Goal: Communication & Community: Answer question/provide support

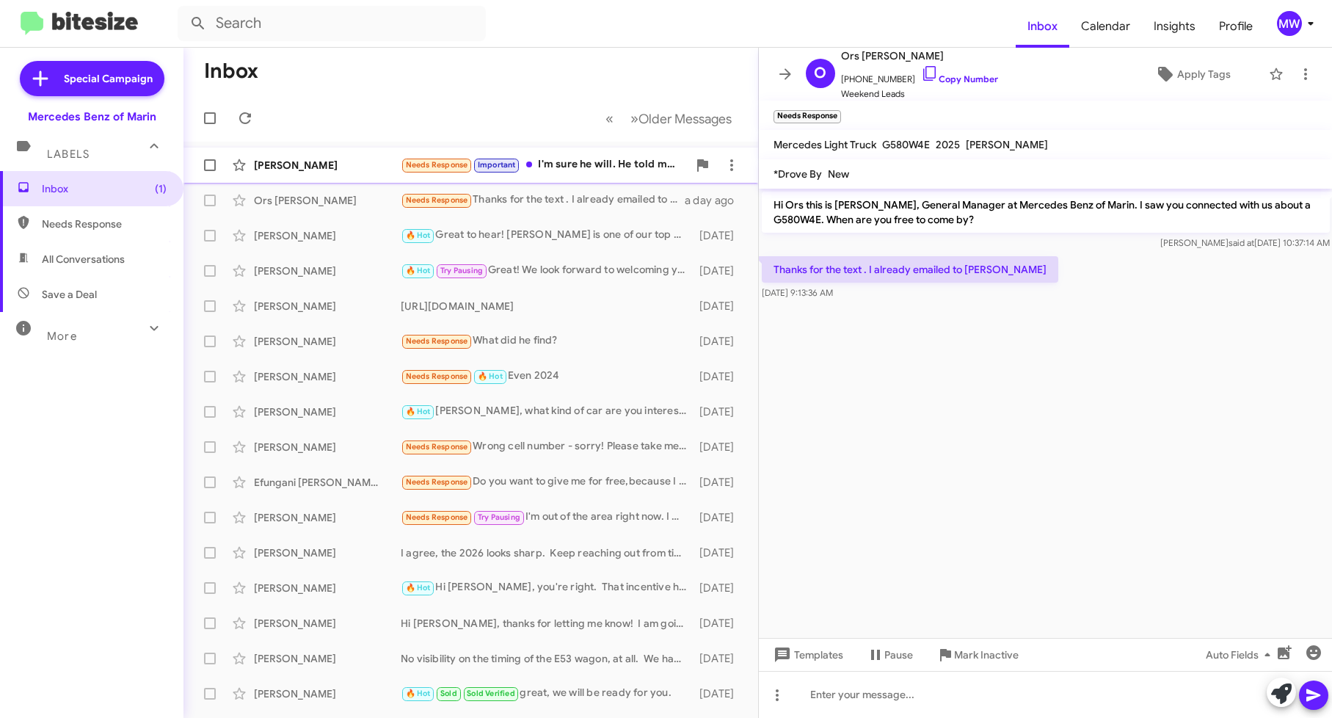
click at [591, 172] on div "Needs Response Important I'm sure he will. He told me he would be back in the o…" at bounding box center [544, 164] width 287 height 17
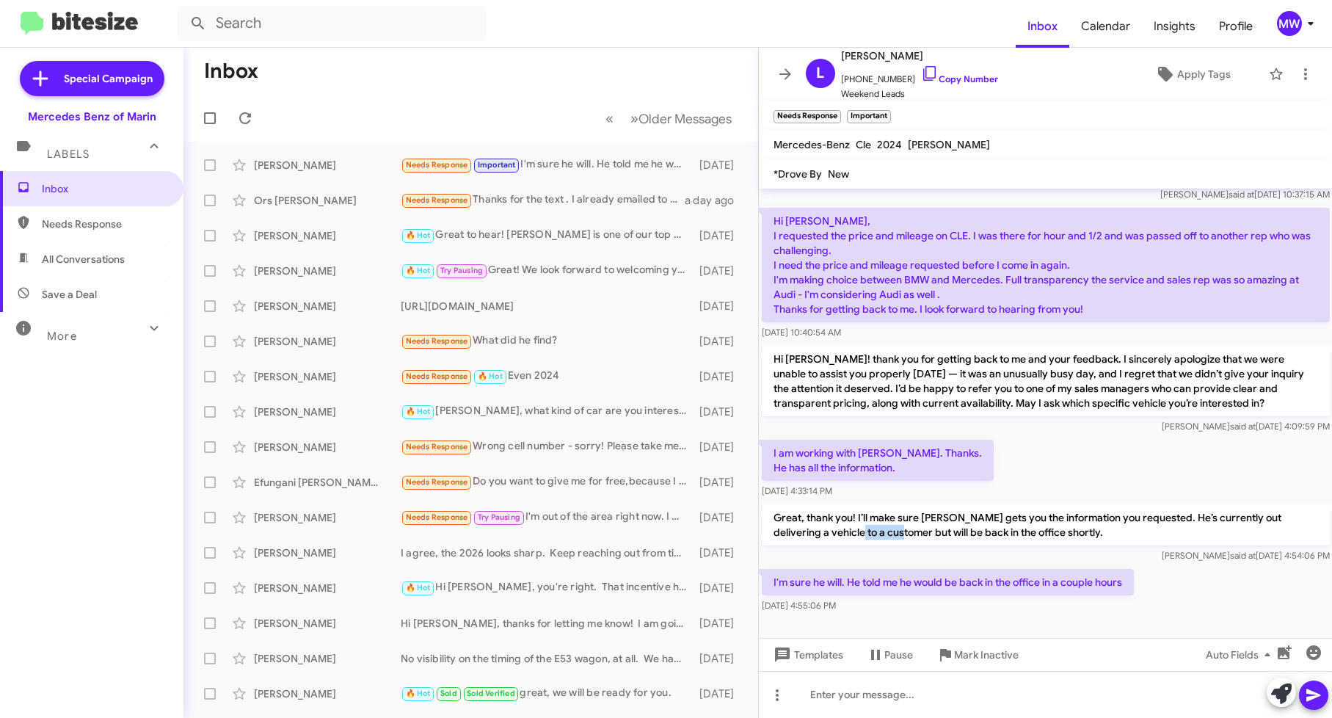
drag, startPoint x: 840, startPoint y: 525, endPoint x: 890, endPoint y: 525, distance: 49.2
click at [890, 525] on p "Great, thank you! I’ll make sure [PERSON_NAME] gets you the information you req…" at bounding box center [1046, 524] width 568 height 41
drag, startPoint x: 890, startPoint y: 525, endPoint x: 997, endPoint y: 530, distance: 107.3
click at [997, 530] on p "Great, thank you! I’ll make sure [PERSON_NAME] gets you the information you req…" at bounding box center [1046, 524] width 568 height 41
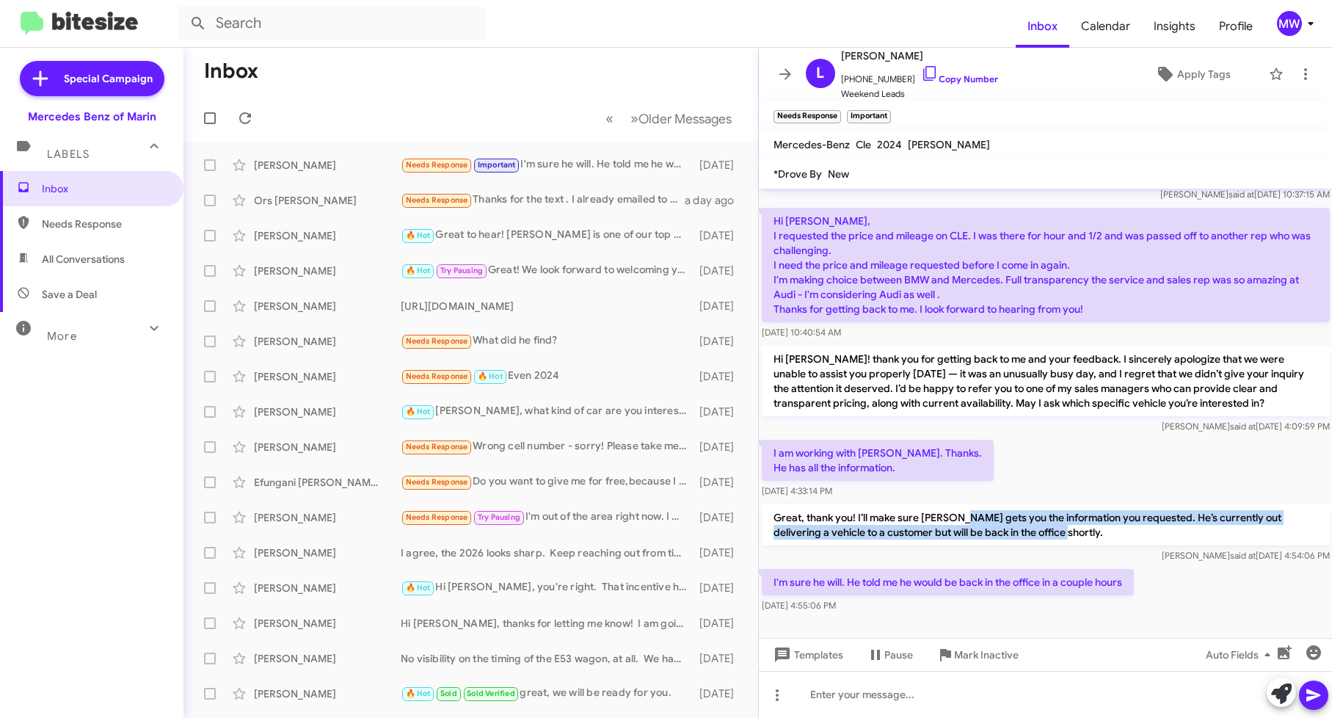
drag, startPoint x: 967, startPoint y: 519, endPoint x: 1072, endPoint y: 530, distance: 106.3
click at [1072, 530] on p "Great, thank you! I’ll make sure [PERSON_NAME] gets you the information you req…" at bounding box center [1046, 524] width 568 height 41
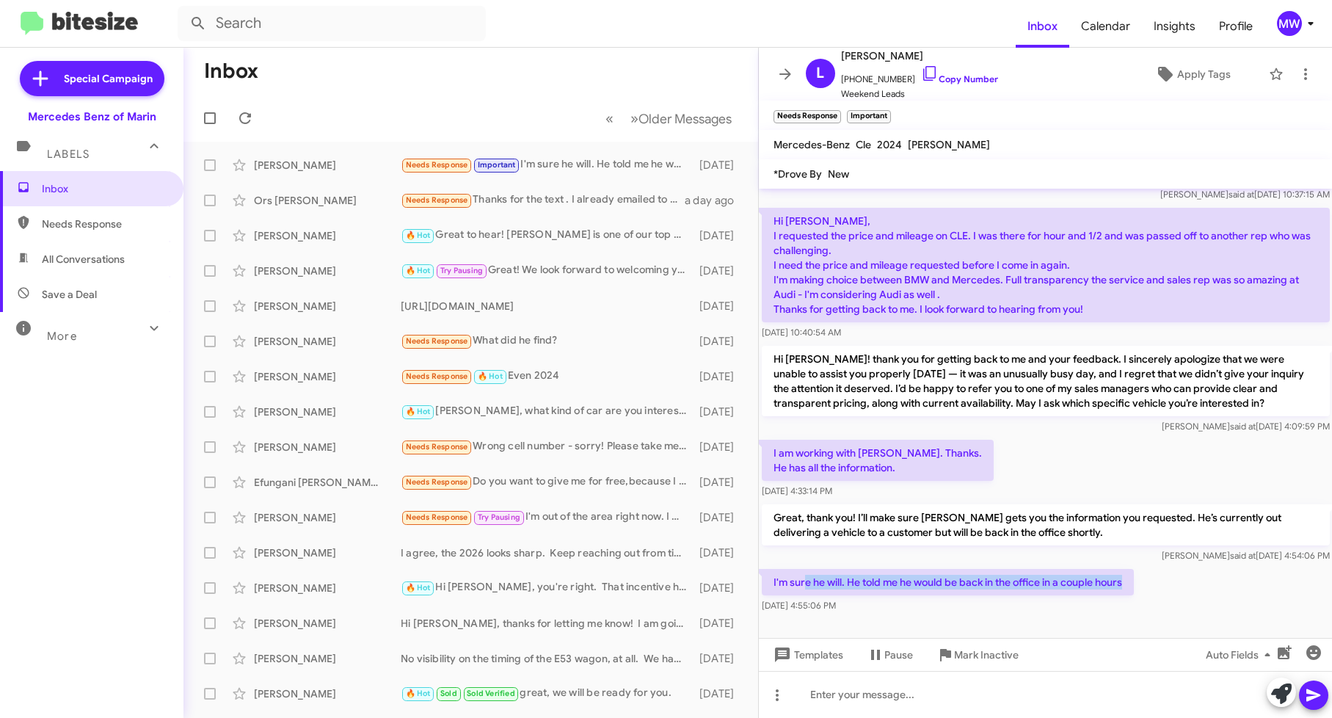
drag, startPoint x: 803, startPoint y: 586, endPoint x: 1177, endPoint y: 584, distance: 374.3
click at [1177, 584] on div "I'm sure he will. He told me he would be back in the office in a couple hours O…" at bounding box center [1046, 591] width 574 height 50
drag, startPoint x: 1177, startPoint y: 584, endPoint x: 1158, endPoint y: 593, distance: 21.0
click at [1158, 593] on div "I'm sure he will. He told me he would be back in the office in a couple hours O…" at bounding box center [1046, 591] width 574 height 50
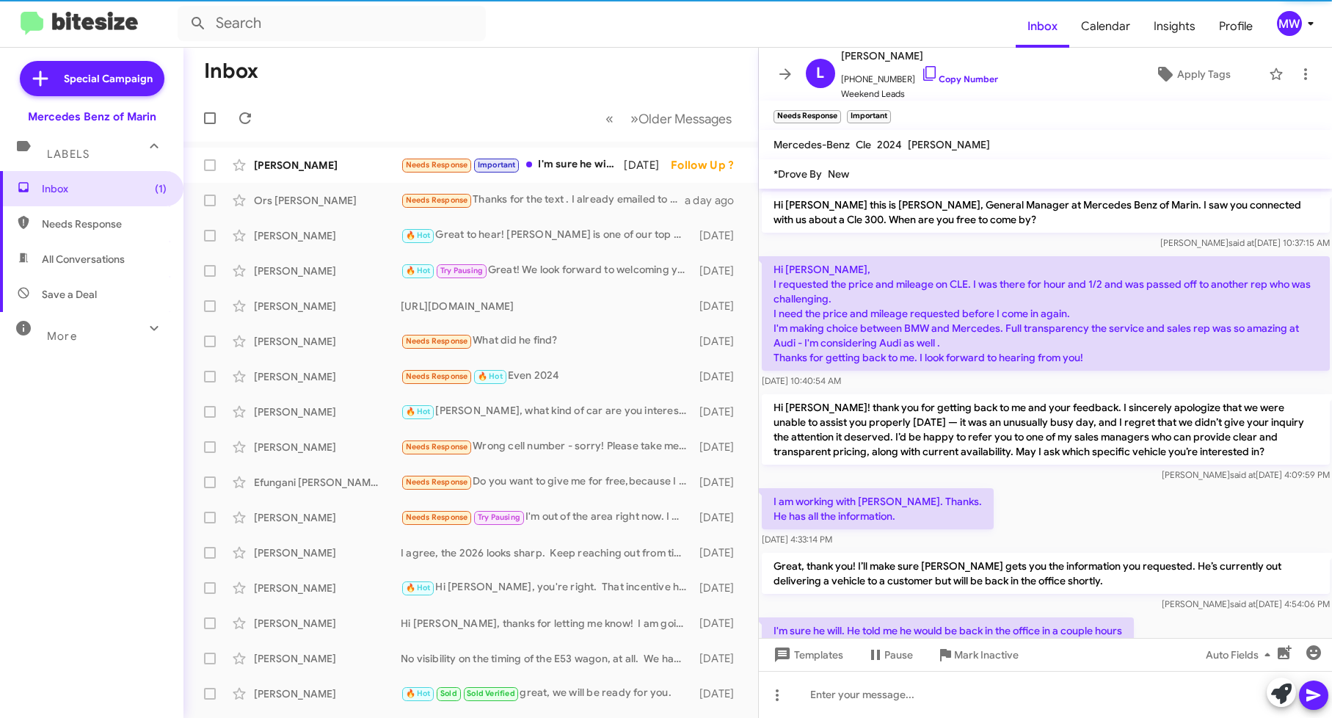
scroll to position [48, 0]
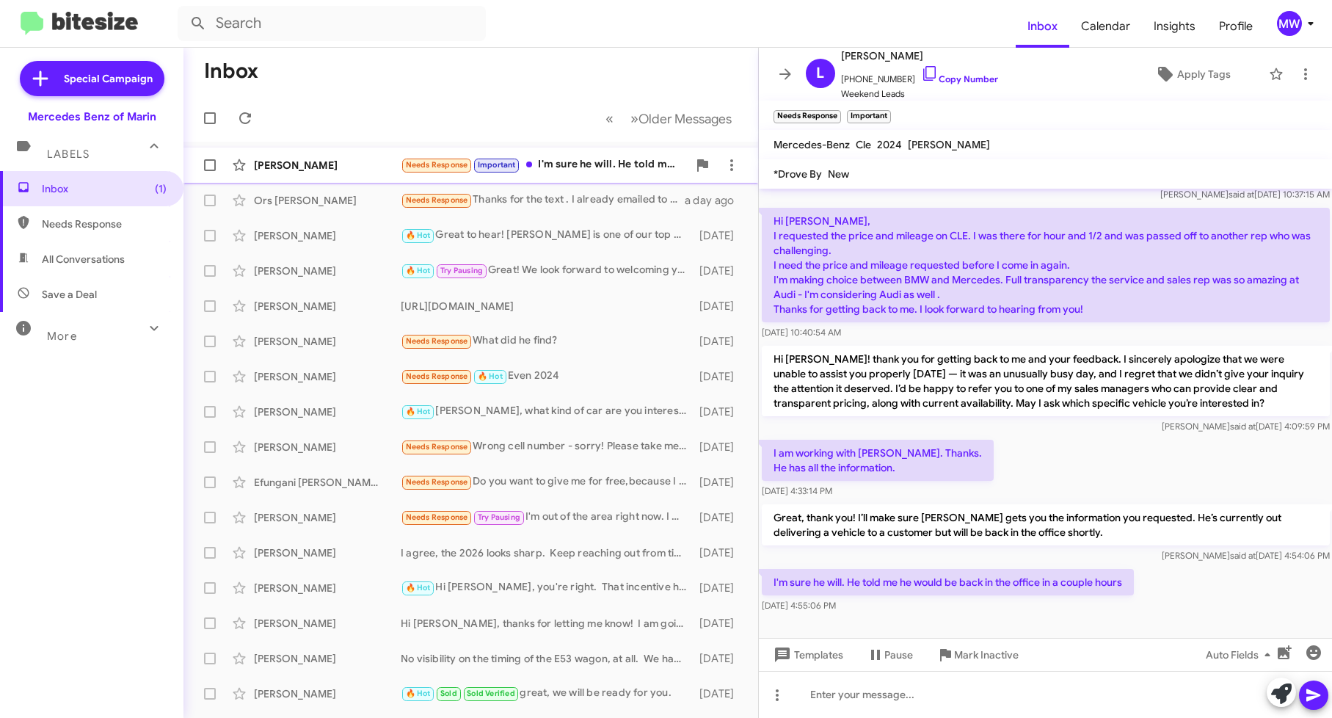
click at [573, 160] on div "Needs Response Important I'm sure he will. He told me he would be back in the o…" at bounding box center [544, 164] width 287 height 17
